Goal: Transaction & Acquisition: Purchase product/service

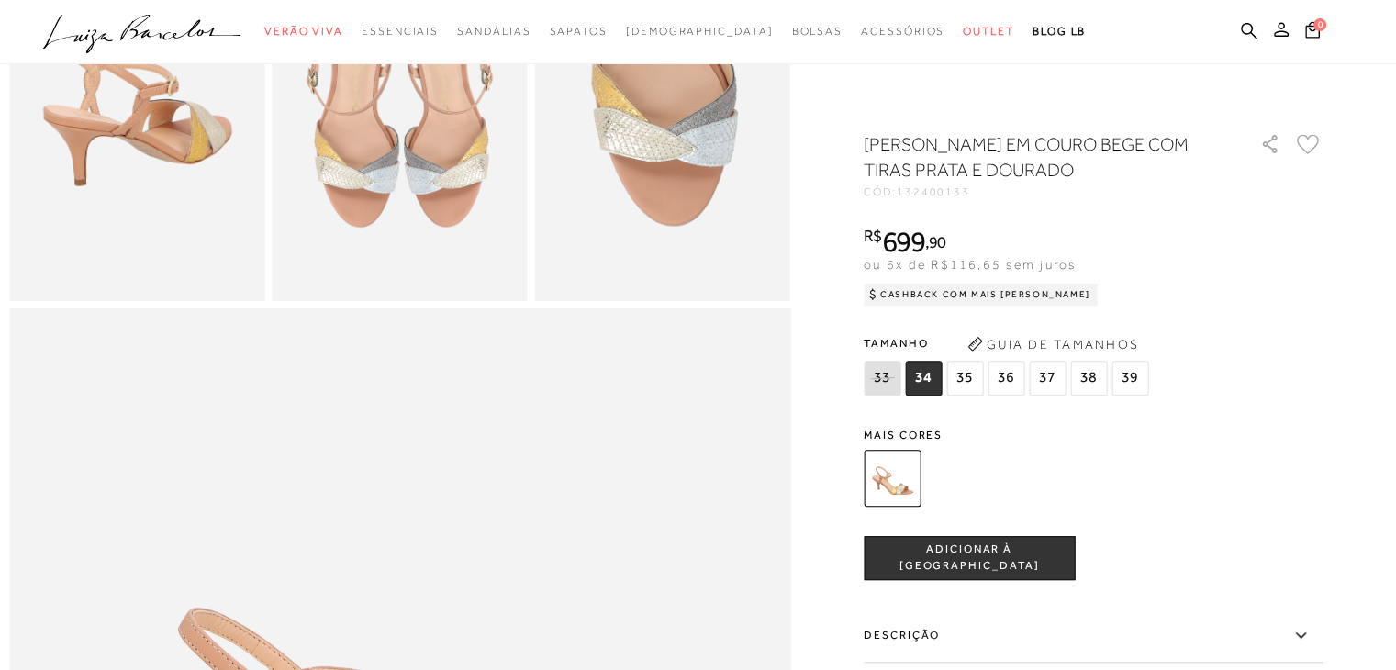
scroll to position [824, 0]
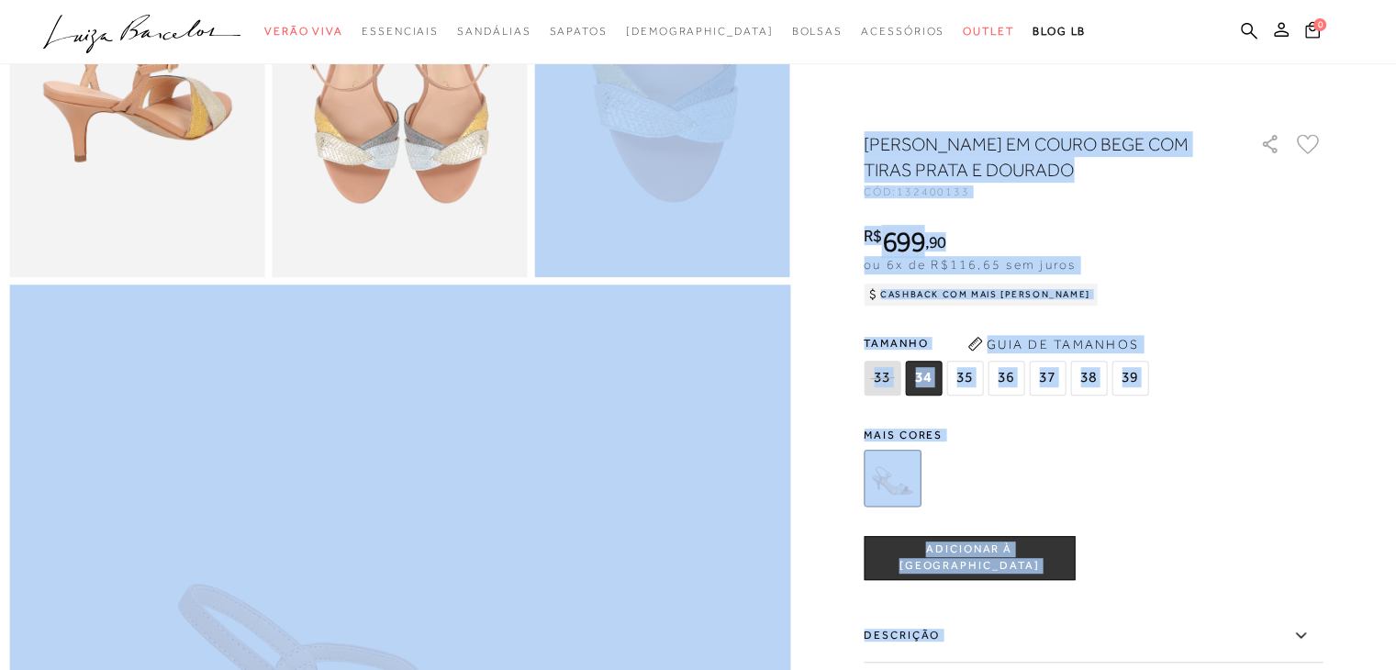
drag, startPoint x: 1395, startPoint y: 207, endPoint x: 1398, endPoint y: 239, distance: 32.2
click at [1274, 243] on div "R$ 699 , 90 ou 6x de R$116,65 sem juros Cashback com Mais [PERSON_NAME] R$ 699,…" at bounding box center [1093, 263] width 459 height 73
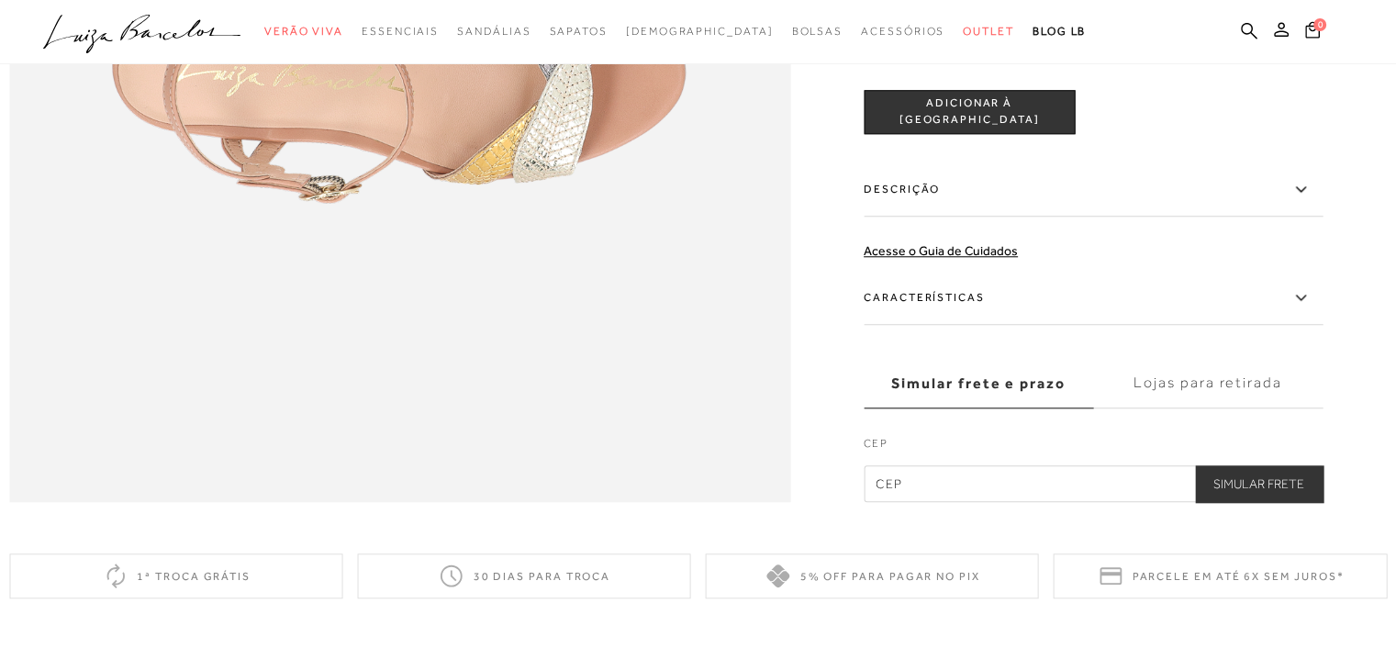
scroll to position [1797, 0]
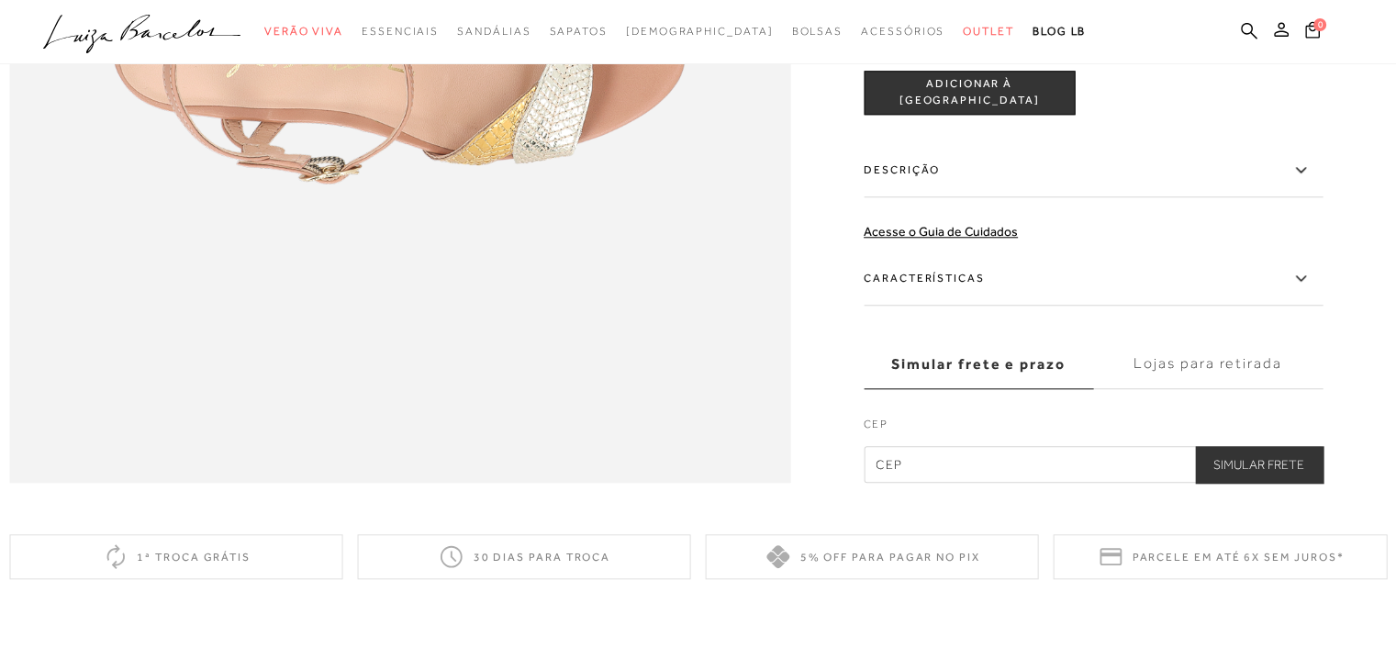
click at [1305, 281] on icon at bounding box center [1300, 278] width 10 height 6
click at [0, 0] on input "Características" at bounding box center [0, 0] width 0 height 0
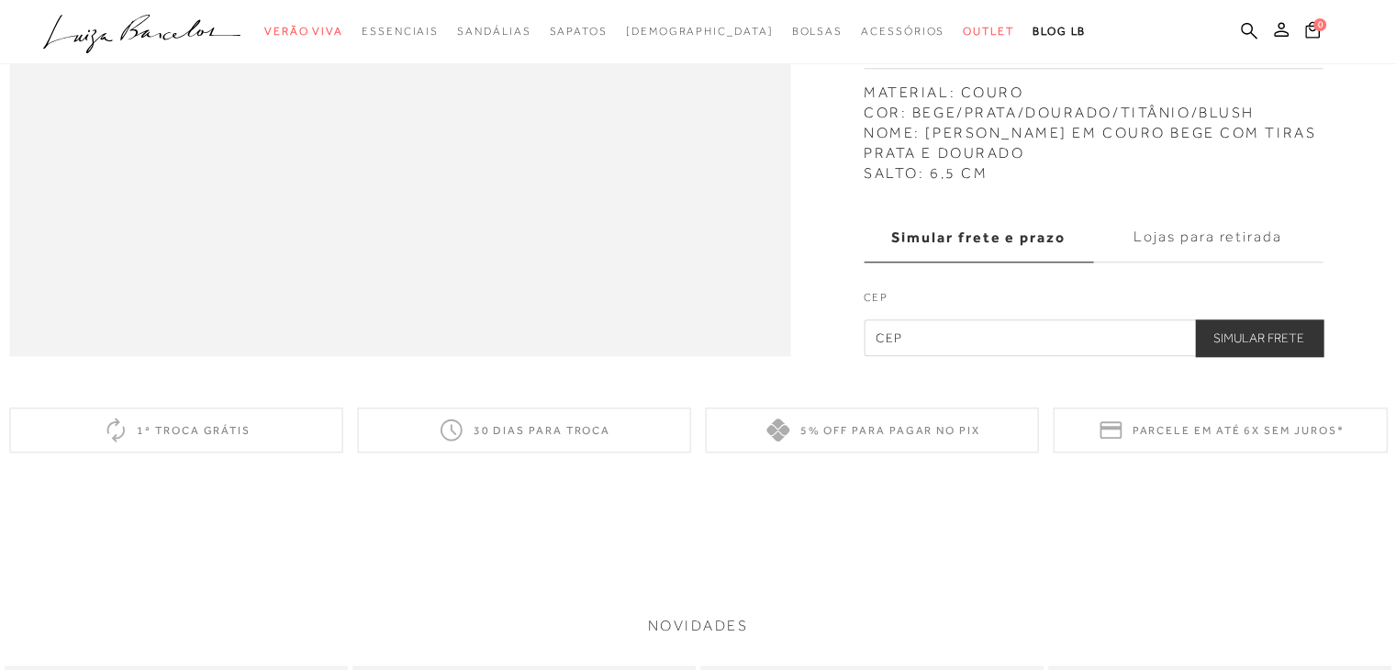
scroll to position [1953, 0]
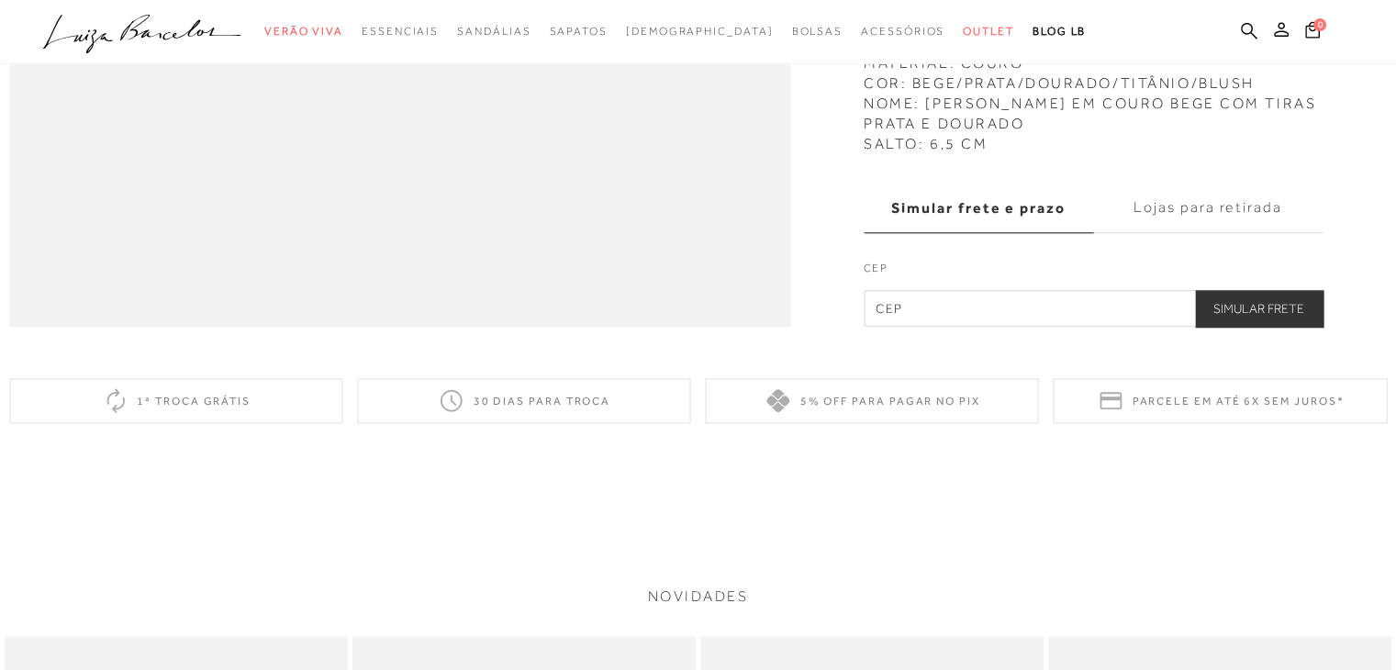
click at [949, 327] on input "text" at bounding box center [1093, 308] width 459 height 37
type input "75513-495"
click at [1241, 327] on button "Simular Frete" at bounding box center [1259, 308] width 128 height 37
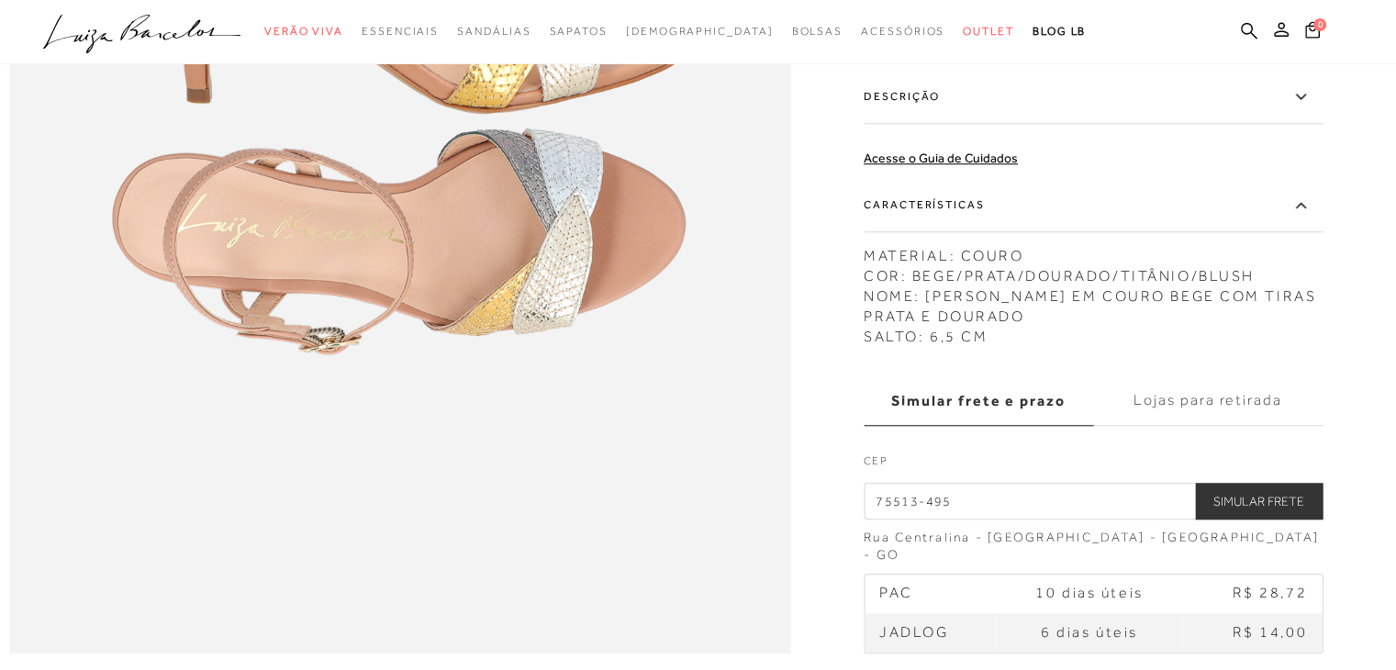
scroll to position [1593, 0]
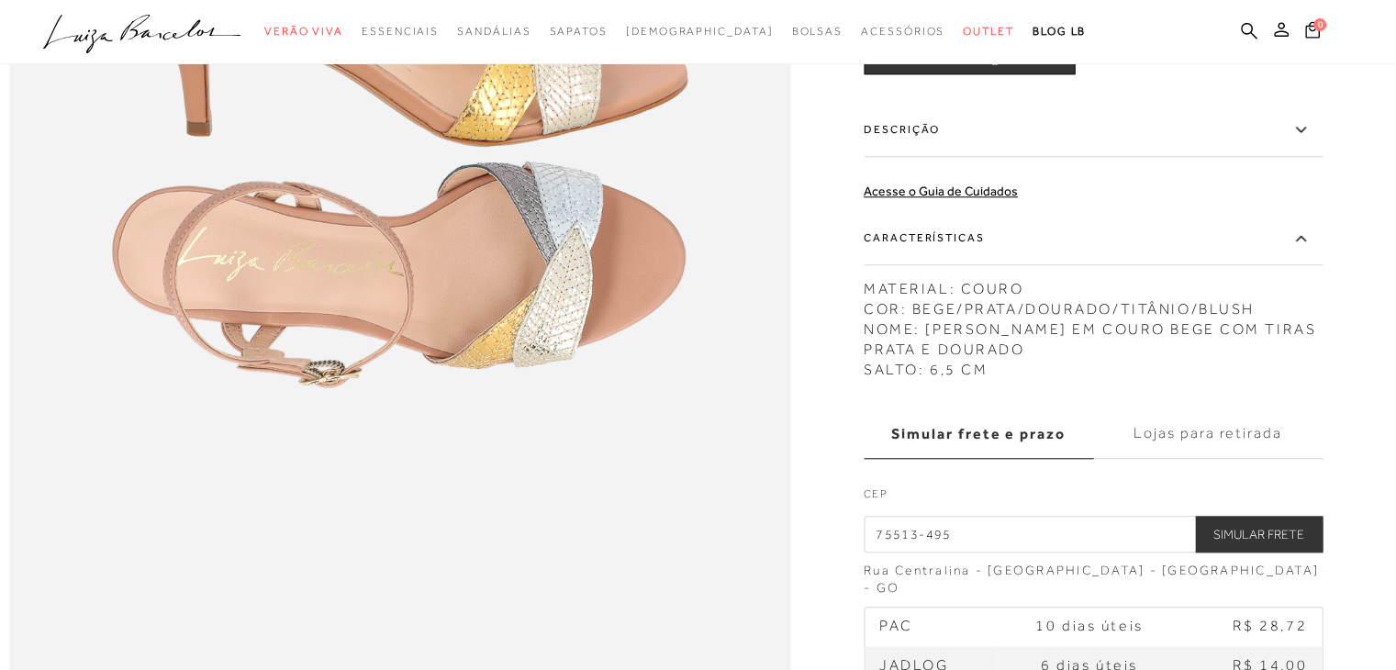
click at [1307, 250] on icon at bounding box center [1301, 238] width 22 height 23
click at [0, 0] on input "Características" at bounding box center [0, 0] width 0 height 0
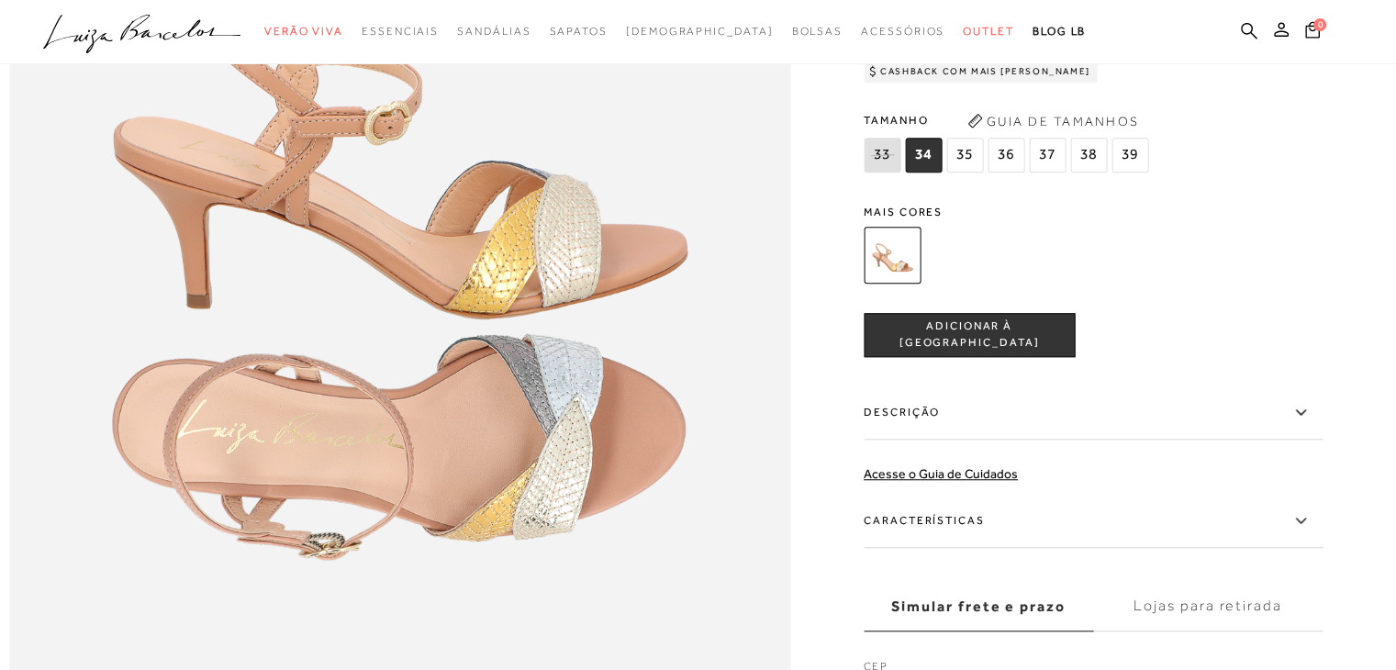
scroll to position [1382, 0]
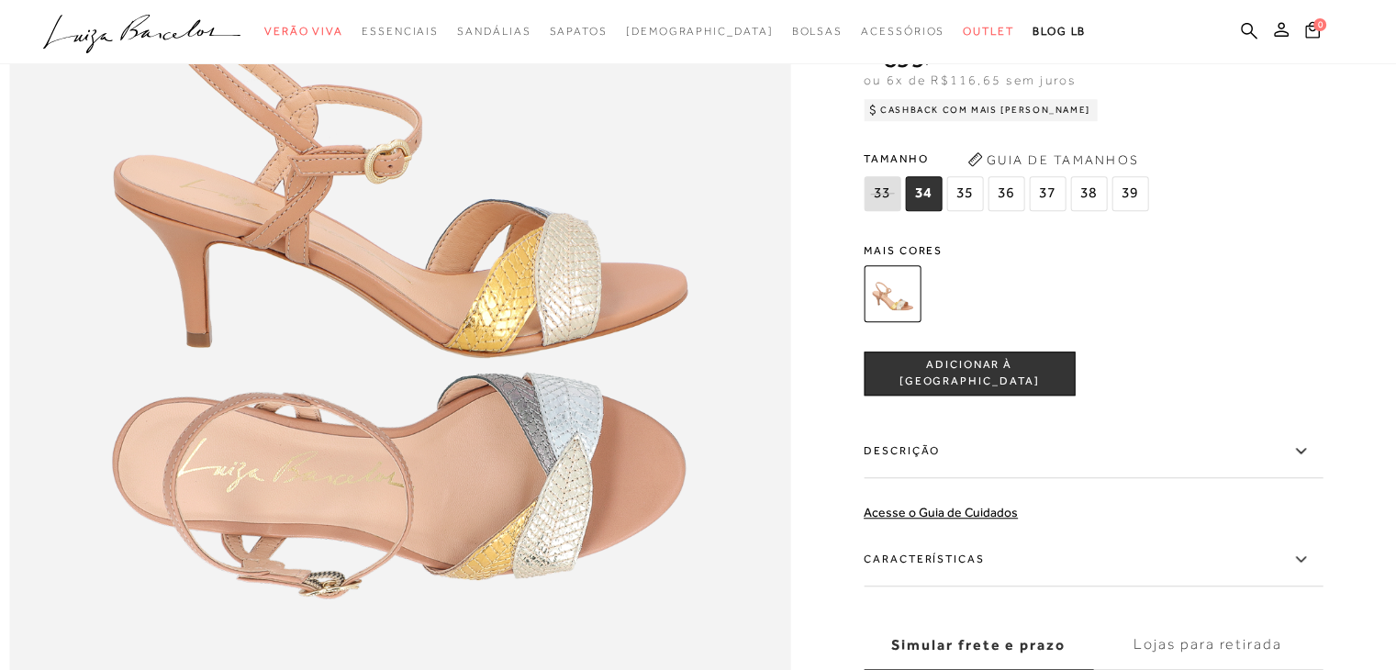
click at [940, 390] on span "ADICIONAR À [GEOGRAPHIC_DATA]" at bounding box center [969, 374] width 209 height 32
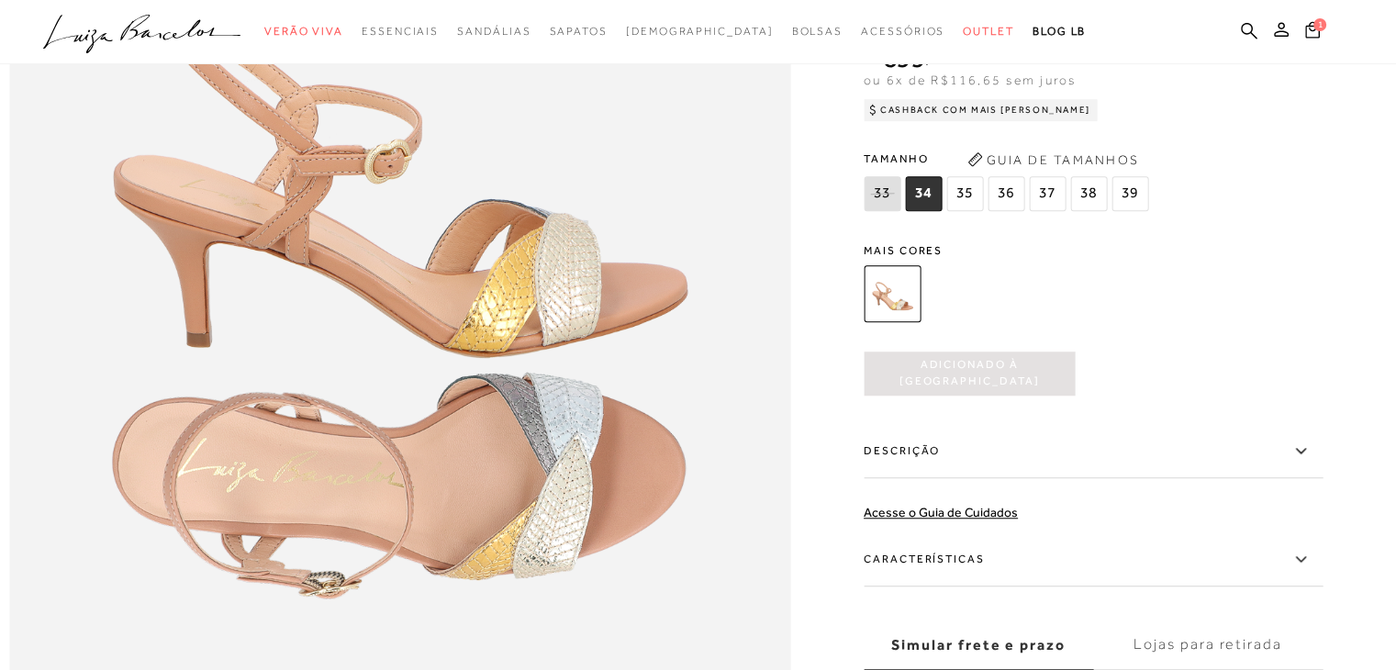
scroll to position [0, 0]
click at [1134, 211] on span "39" at bounding box center [1130, 193] width 37 height 35
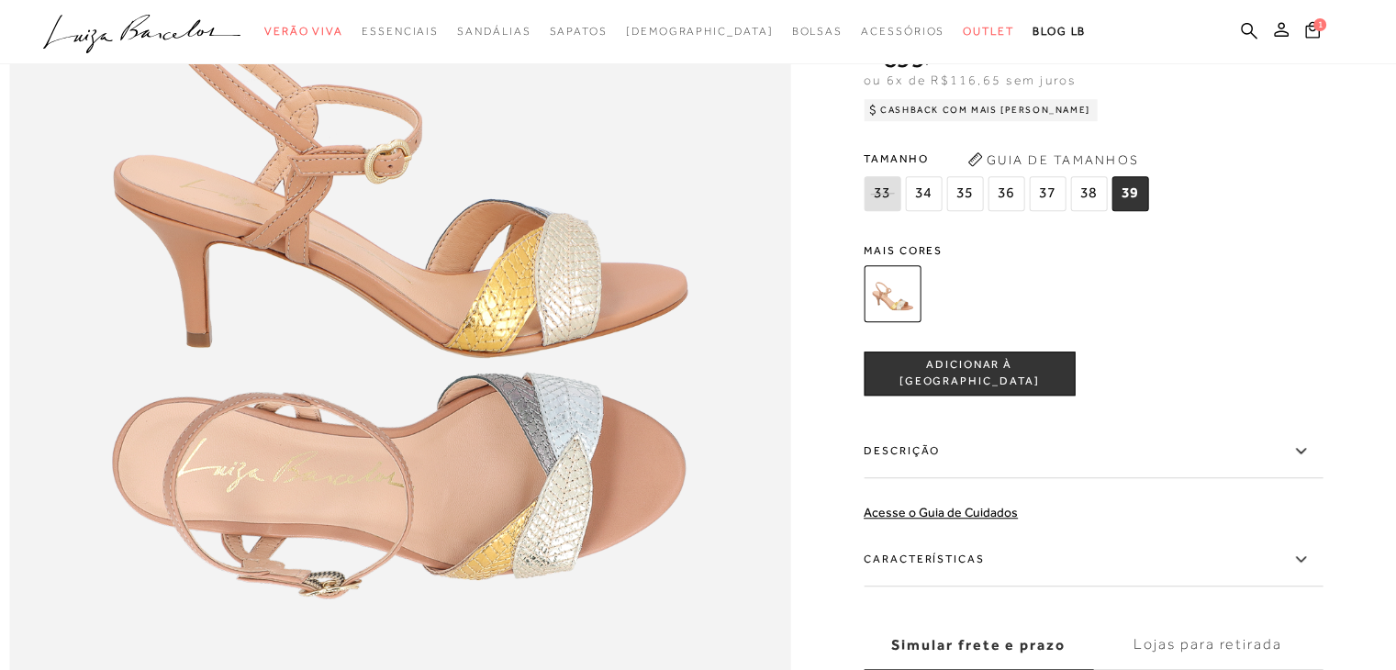
click at [1134, 211] on span "39" at bounding box center [1130, 193] width 37 height 35
click at [962, 390] on span "ADICIONAR À [GEOGRAPHIC_DATA]" at bounding box center [969, 374] width 209 height 32
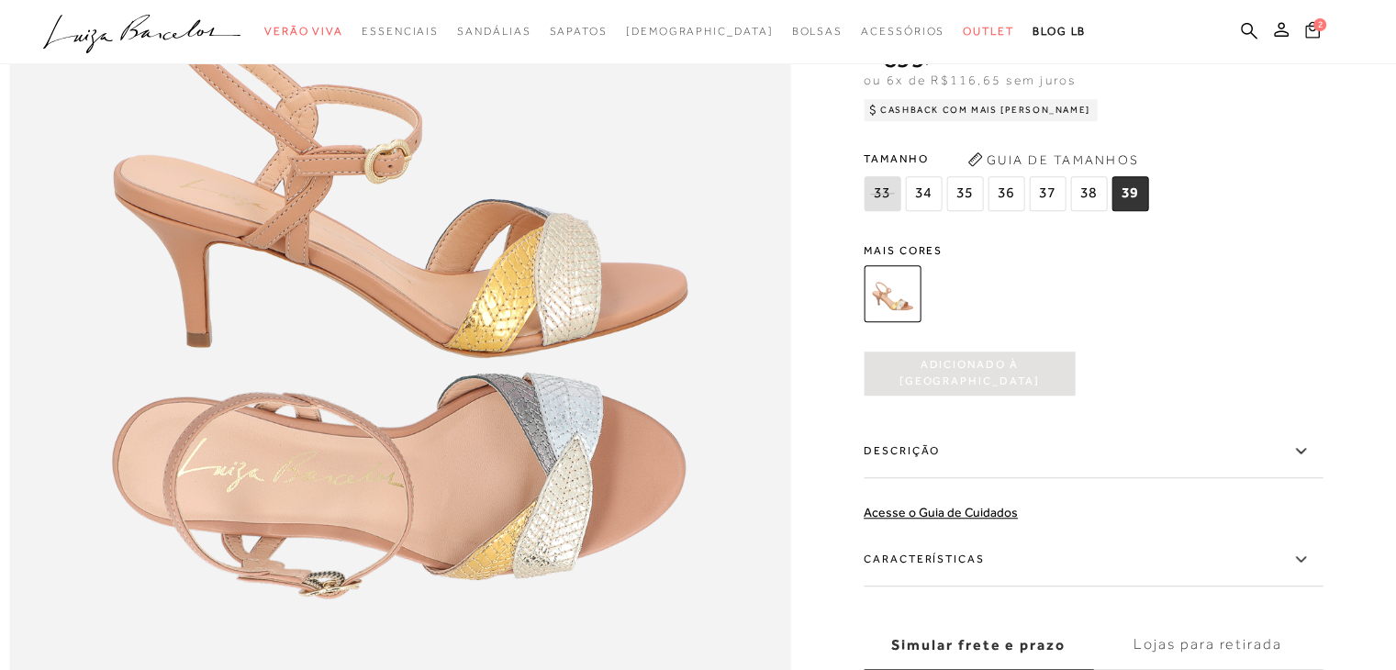
click at [1314, 27] on span "2" at bounding box center [1319, 23] width 13 height 13
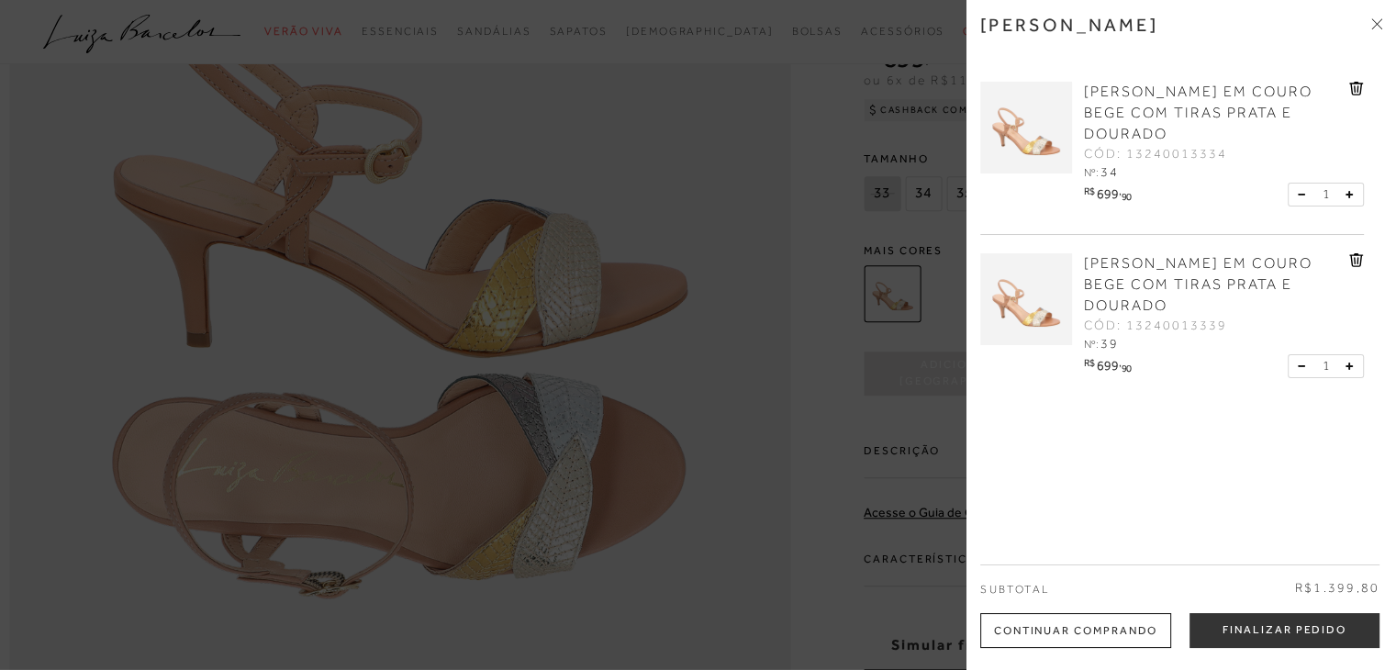
click at [1350, 82] on icon at bounding box center [1356, 89] width 14 height 14
